Goal: Task Accomplishment & Management: Use online tool/utility

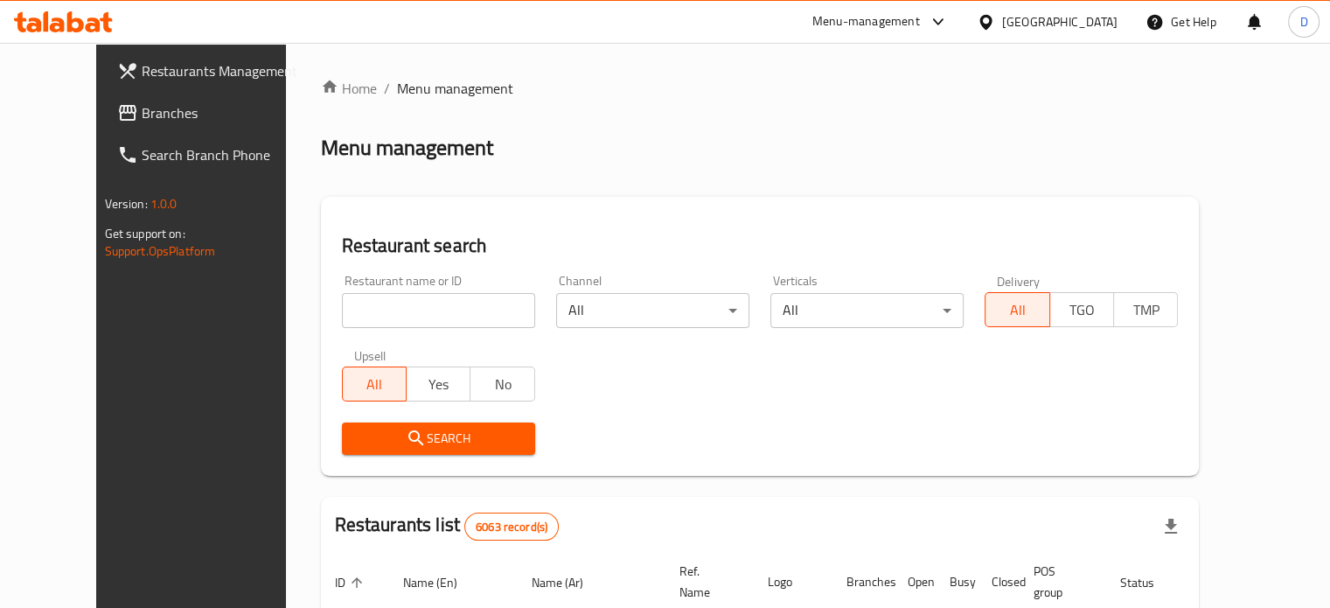
click at [432, 300] on input "search" at bounding box center [438, 310] width 193 height 35
type input "jio"
click button "Search" at bounding box center [438, 438] width 193 height 32
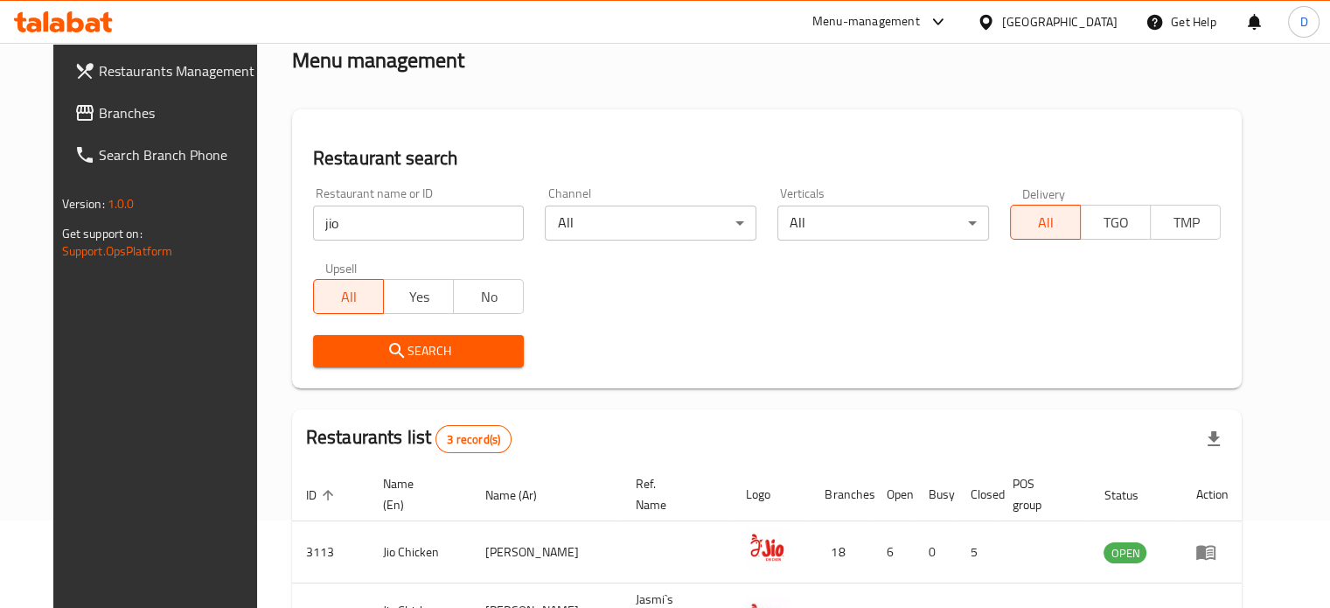
click at [718, 306] on div "Restaurant name or ID jio Restaurant name or ID Channel All ​ Verticals All ​ D…" at bounding box center [768, 277] width 930 height 201
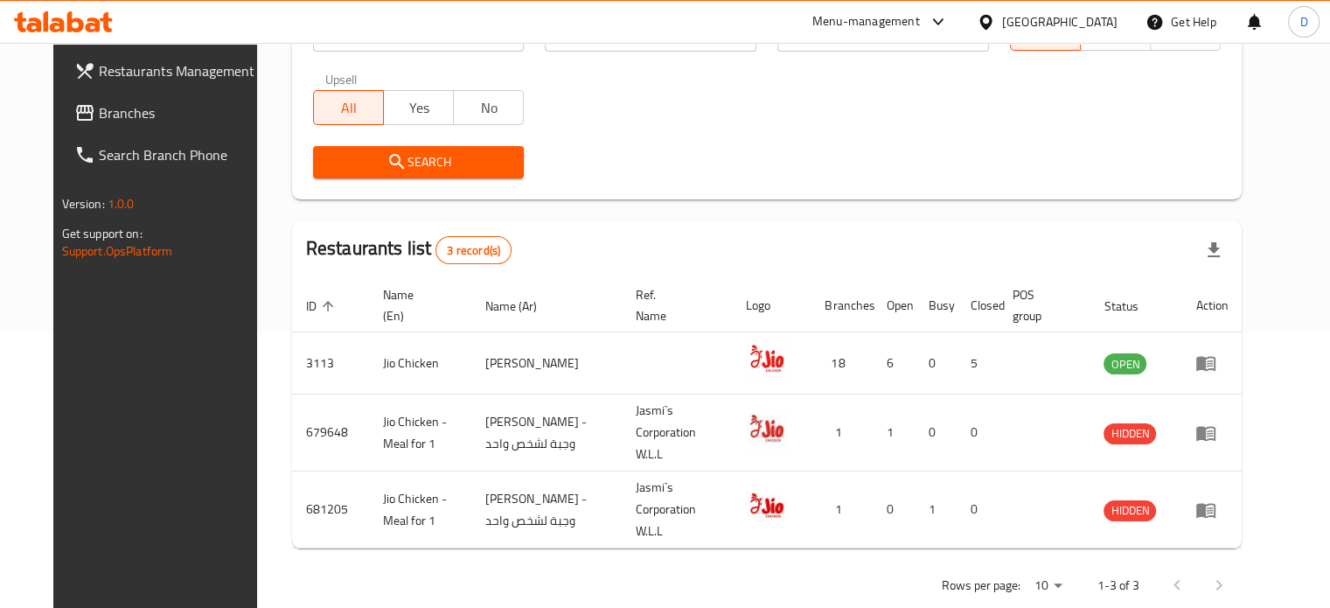
scroll to position [280, 0]
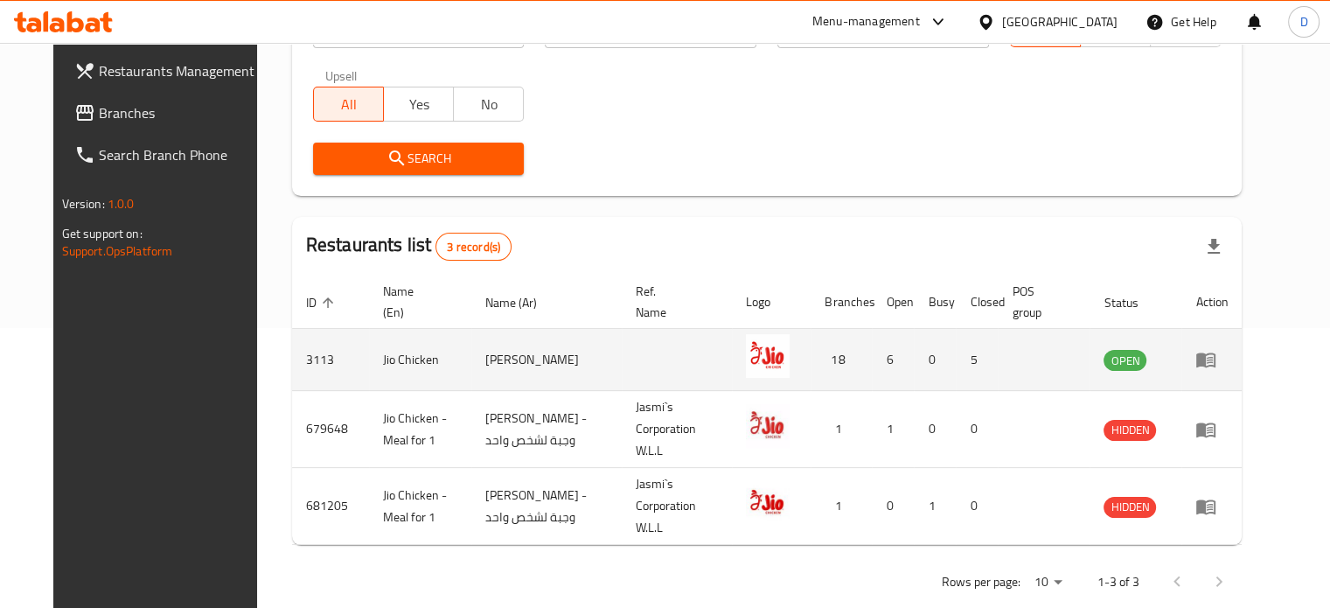
click at [1242, 347] on td "enhanced table" at bounding box center [1212, 360] width 60 height 62
click at [1216, 354] on icon "enhanced table" at bounding box center [1206, 360] width 19 height 15
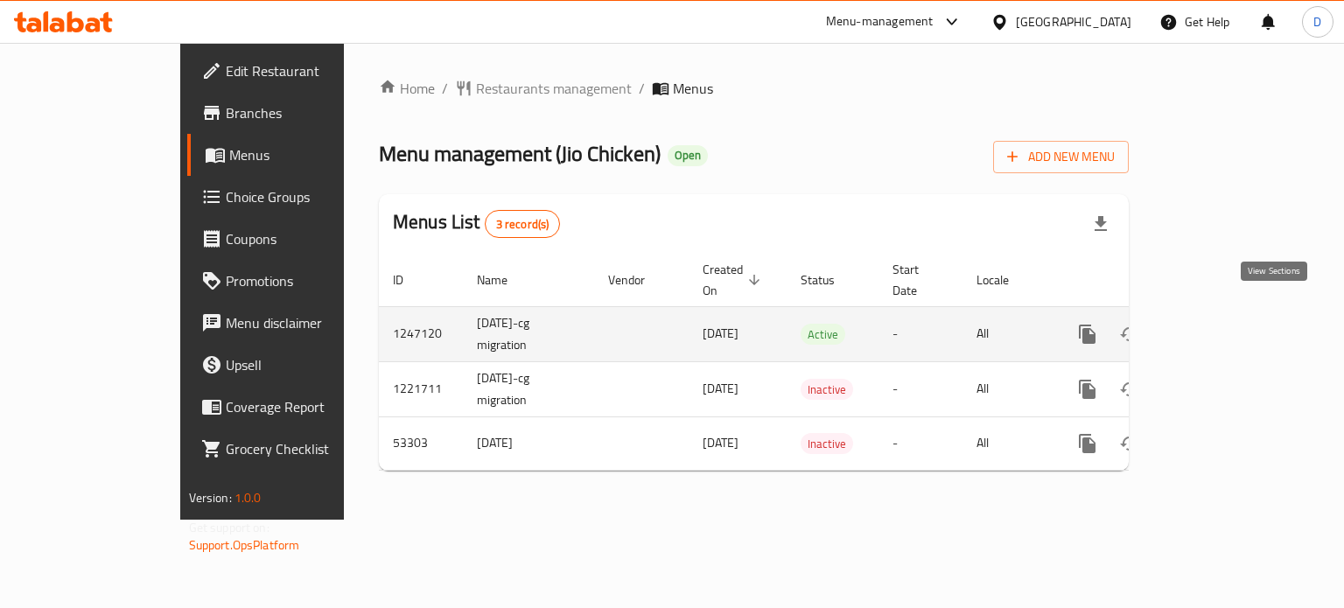
click at [1221, 326] on icon "enhanced table" at bounding box center [1213, 334] width 16 height 16
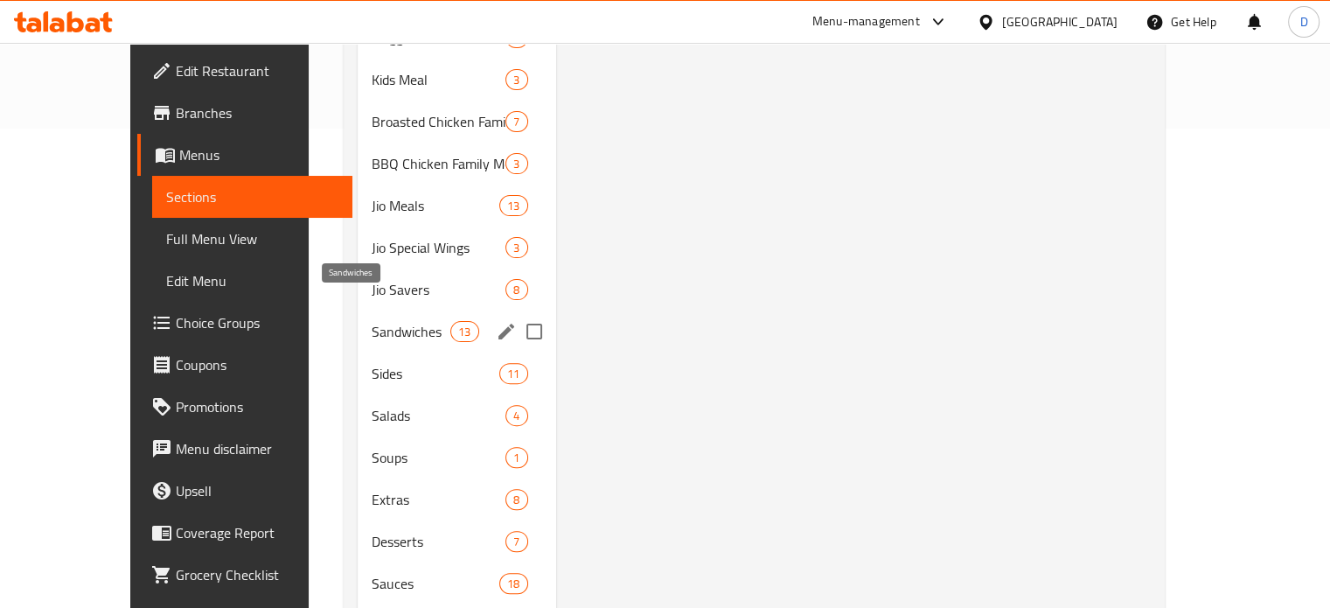
scroll to position [437, 0]
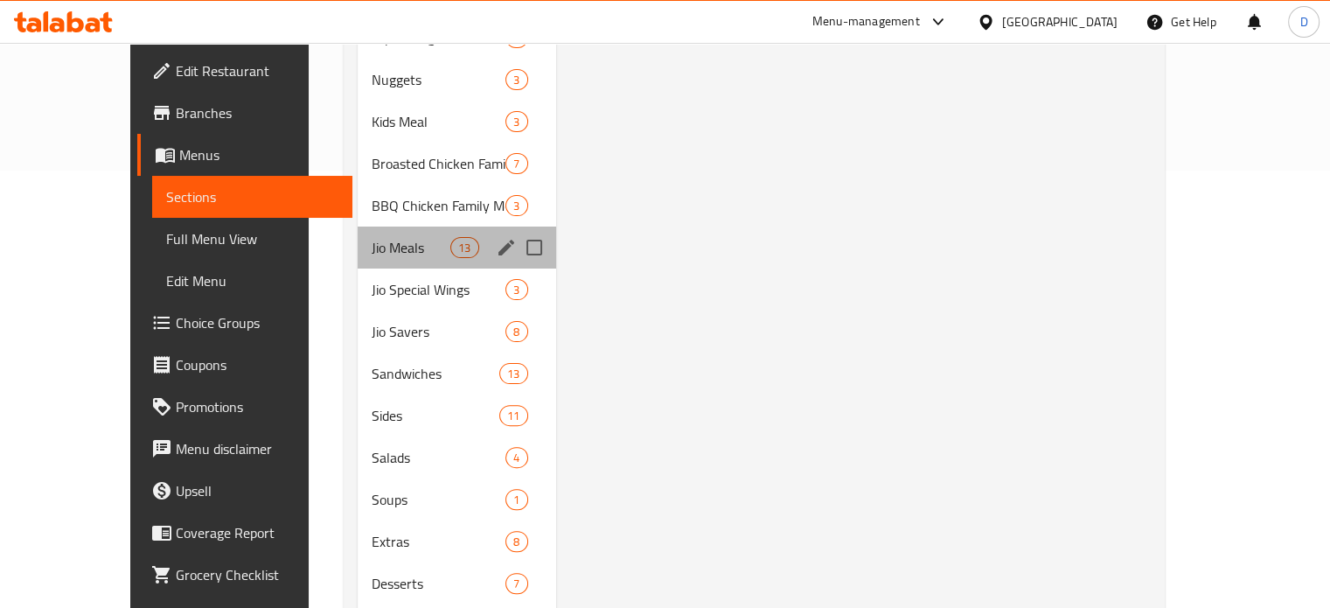
click at [371, 227] on div "Jio Meals 13" at bounding box center [457, 248] width 199 height 42
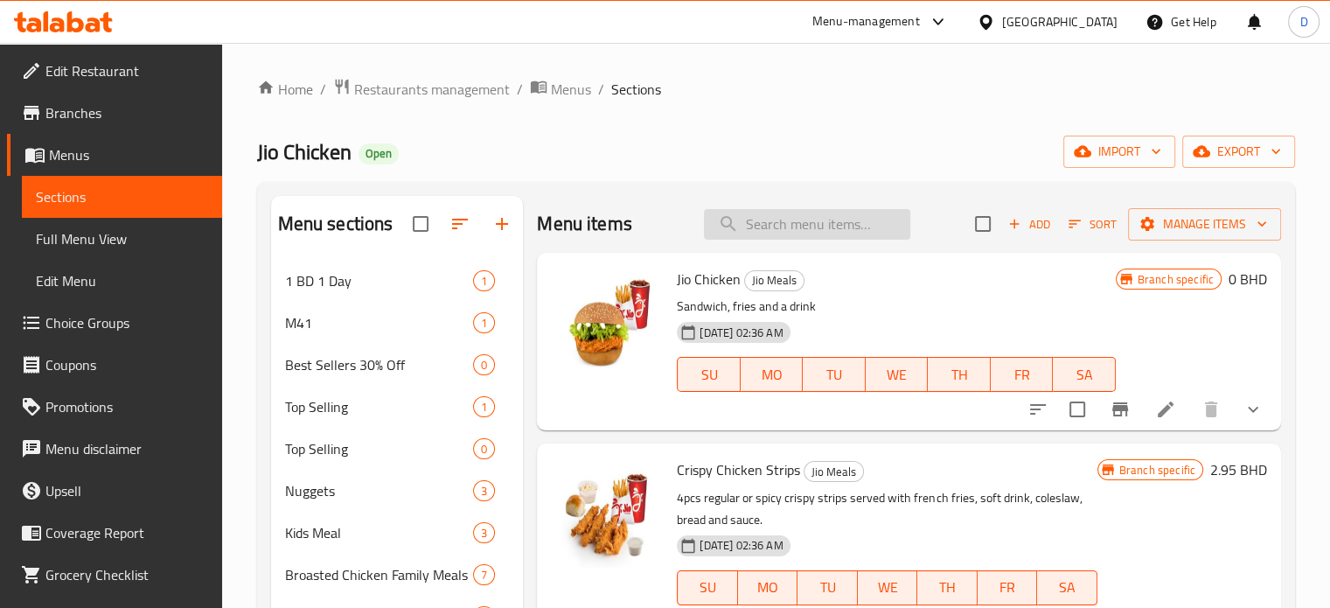
click at [839, 223] on input "search" at bounding box center [807, 224] width 206 height 31
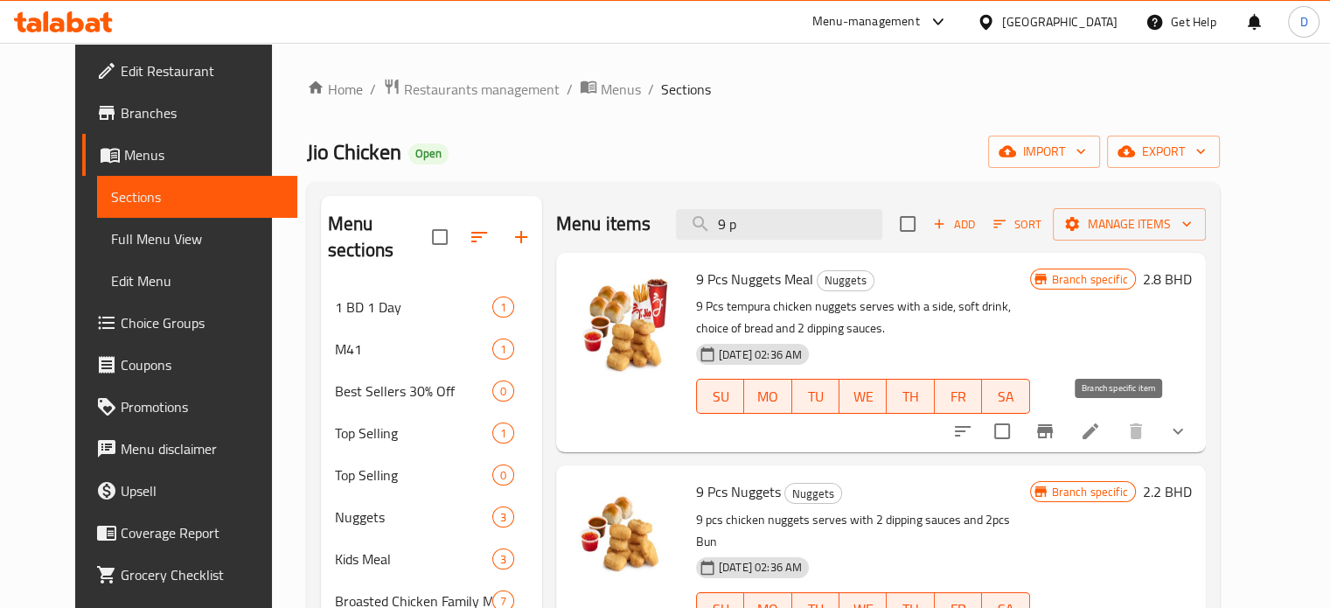
type input "9 p"
click at [1056, 422] on icon "Branch-specific-item" at bounding box center [1045, 431] width 21 height 21
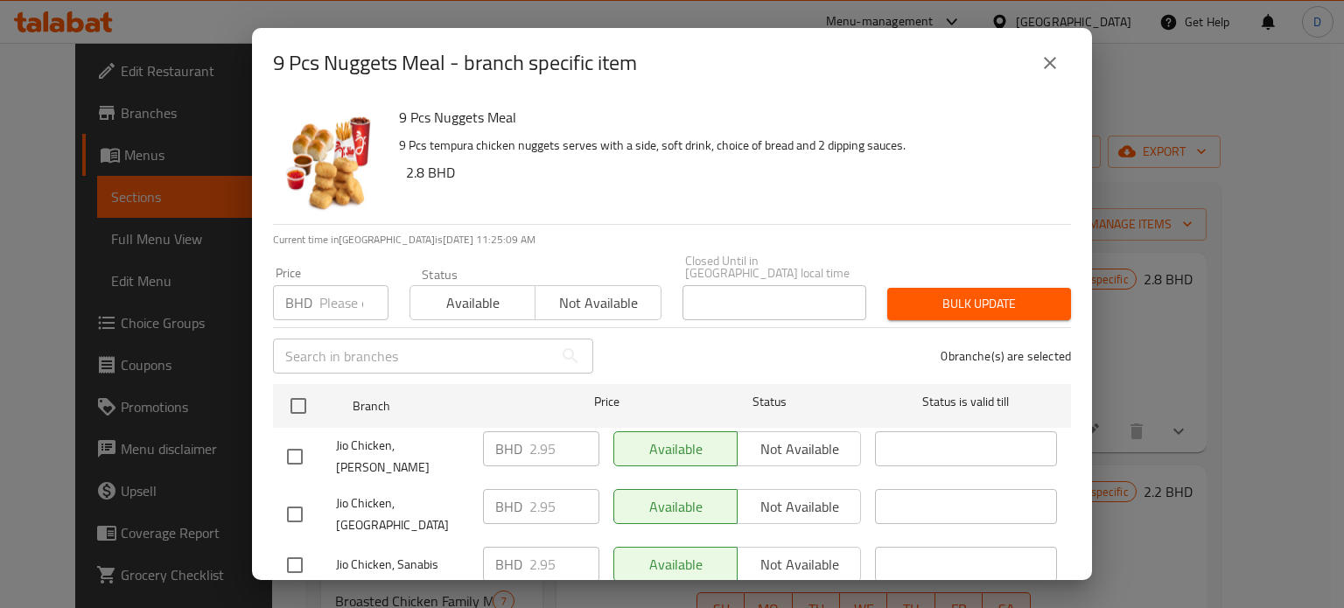
click at [352, 349] on input "text" at bounding box center [413, 356] width 280 height 35
click at [343, 285] on input "number" at bounding box center [353, 302] width 69 height 35
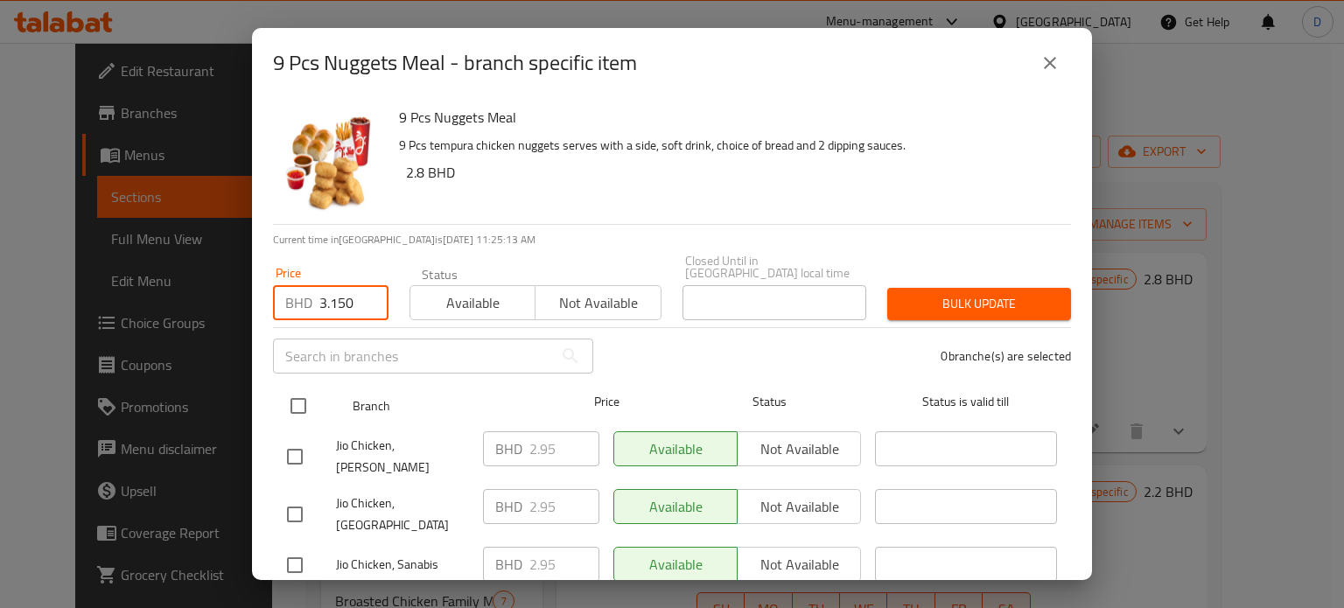
type input "3.150"
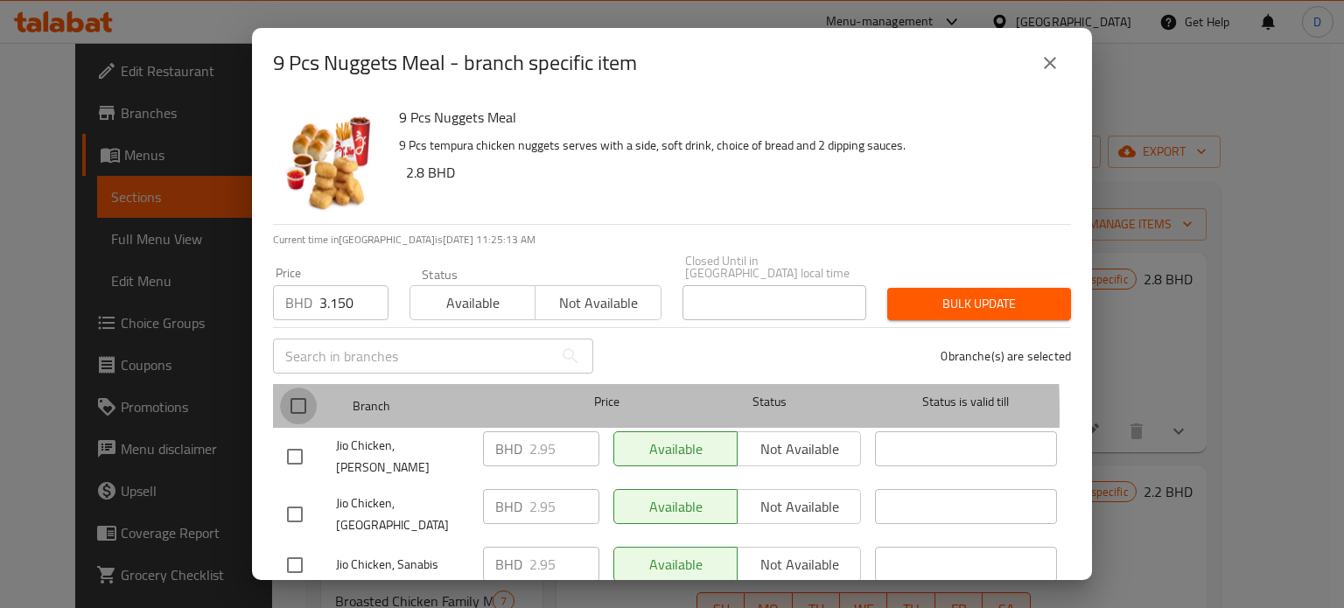
click at [291, 401] on input "checkbox" at bounding box center [298, 405] width 37 height 37
checkbox input "true"
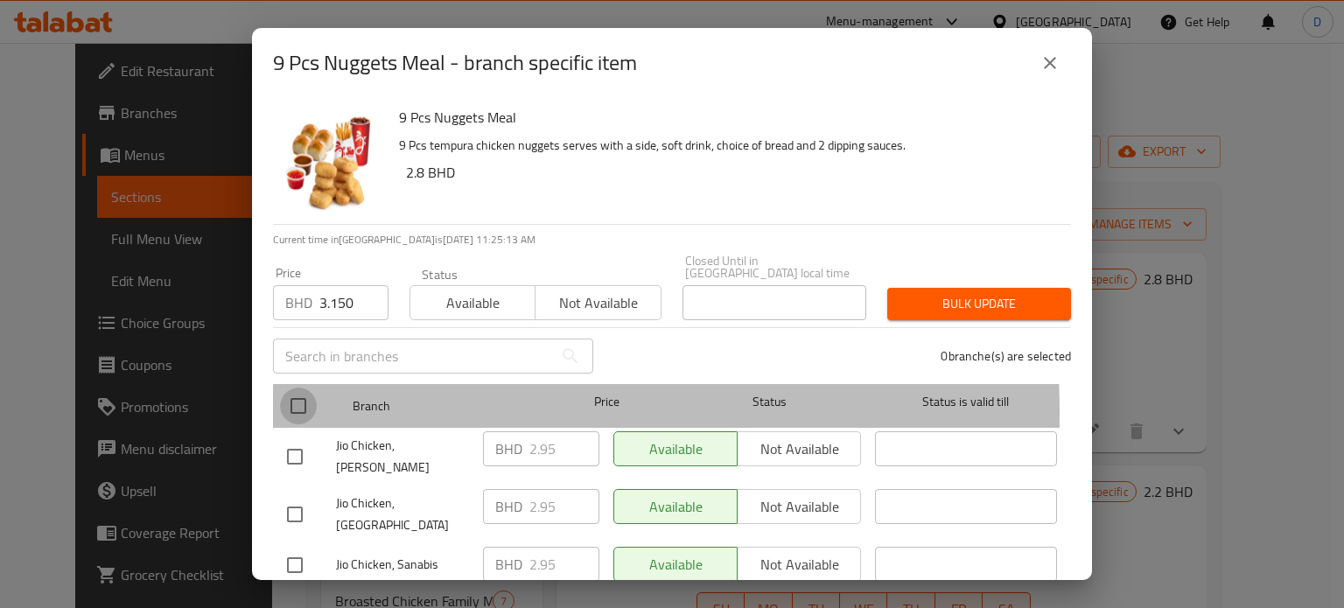
checkbox input "true"
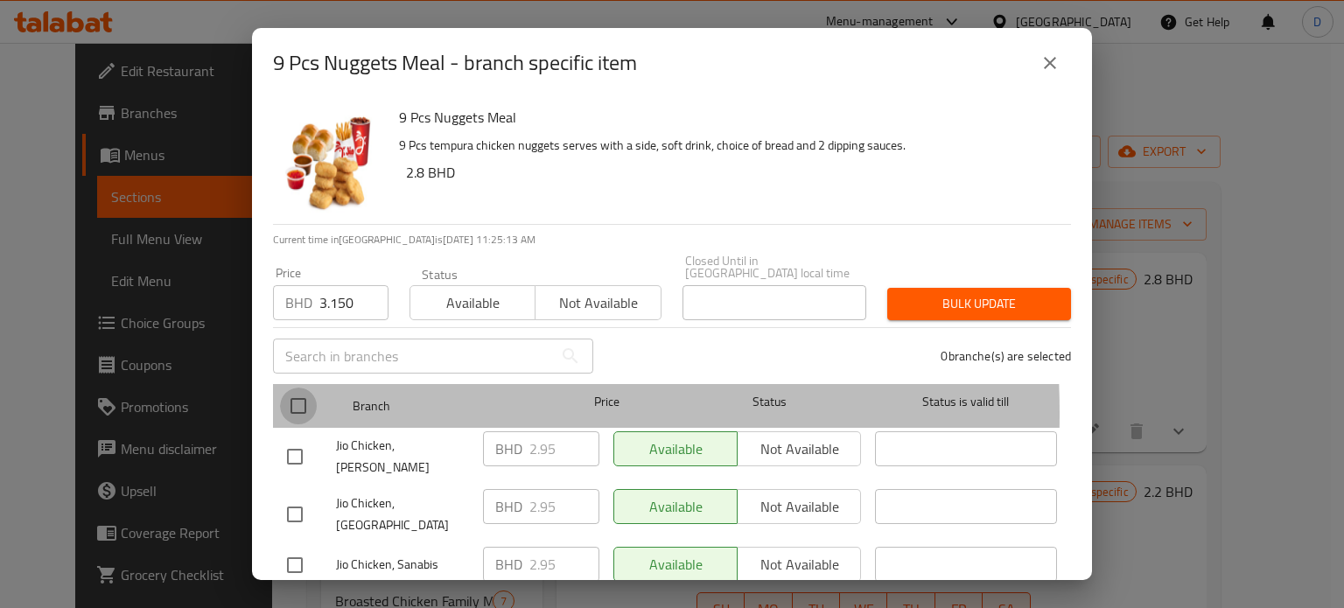
checkbox input "true"
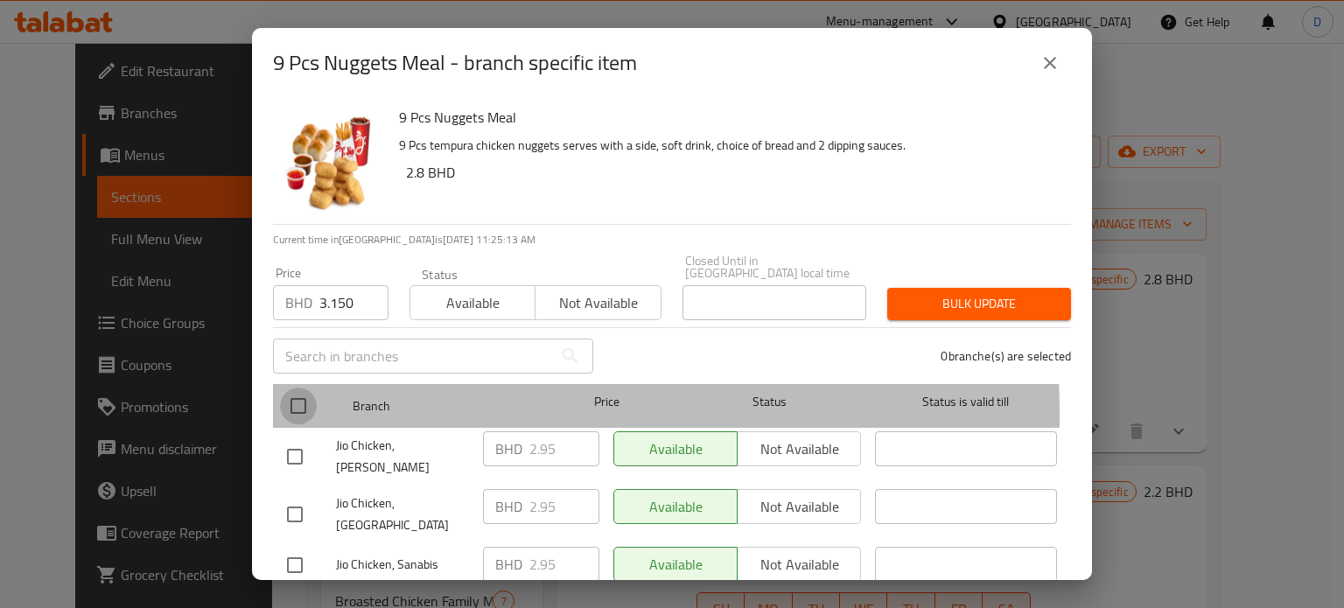
checkbox input "true"
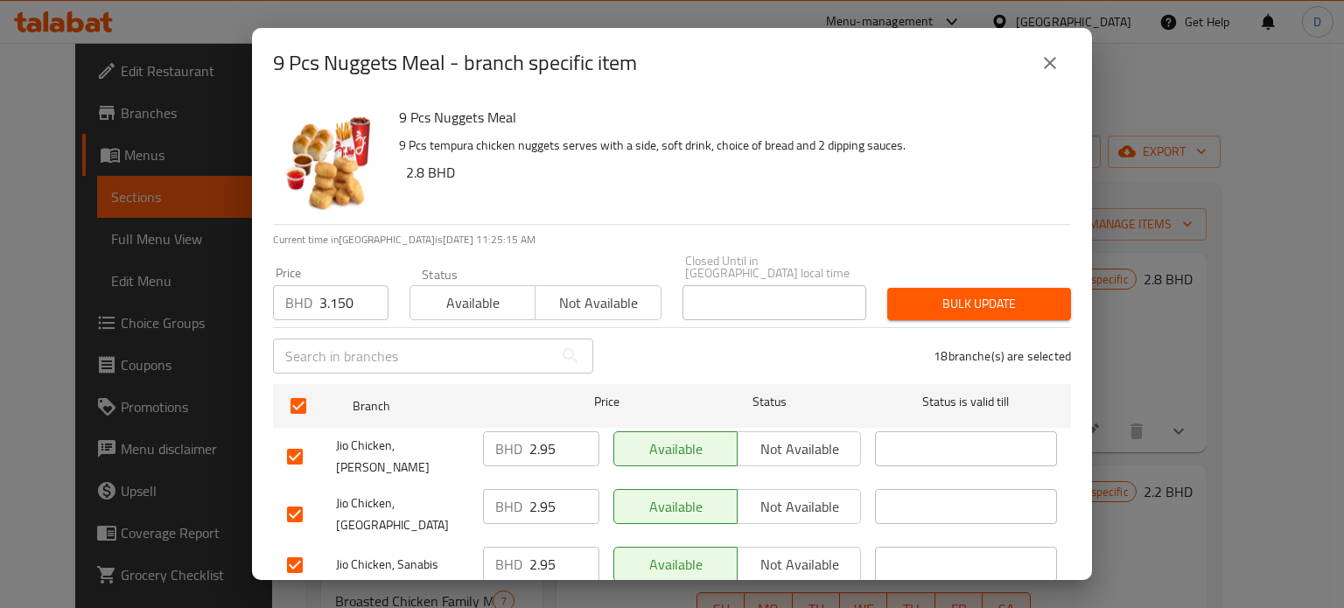
click at [903, 293] on span "Bulk update" at bounding box center [979, 304] width 156 height 22
